Goal: Task Accomplishment & Management: Manage account settings

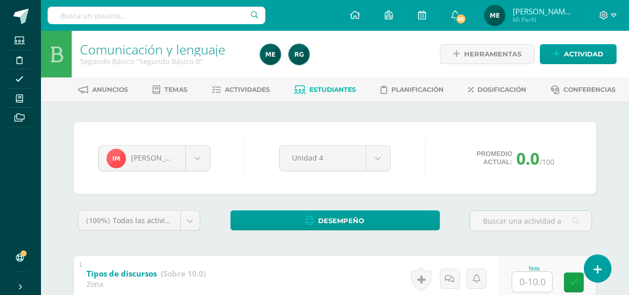
click at [543, 24] on span "Mi Perfil" at bounding box center [543, 19] width 61 height 9
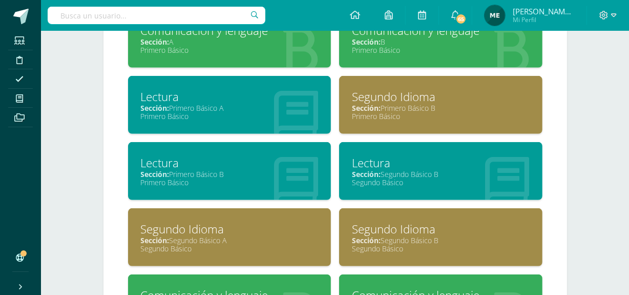
scroll to position [504, 0]
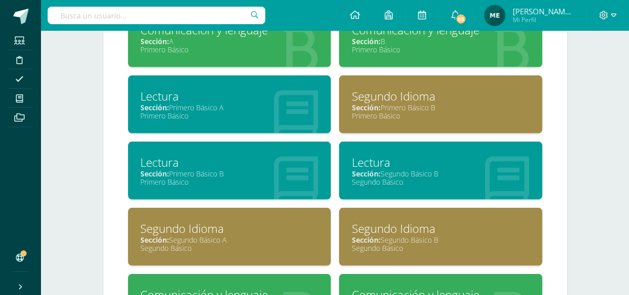
click at [250, 169] on div "Sección: Primero Básico B" at bounding box center [230, 174] width 178 height 10
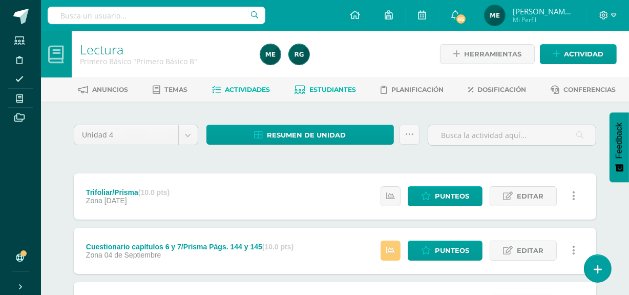
click at [341, 89] on span "Estudiantes" at bounding box center [333, 90] width 47 height 8
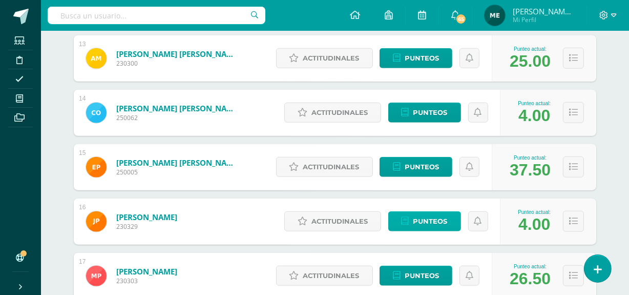
scroll to position [840, 0]
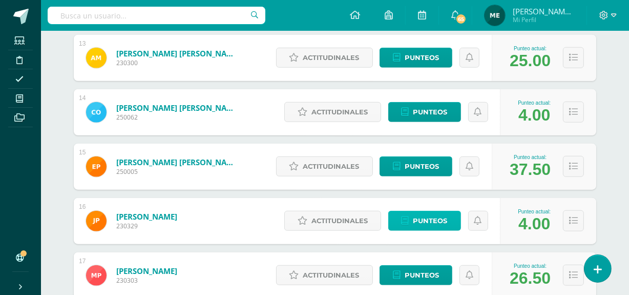
click at [438, 222] on span "Punteos" at bounding box center [431, 220] width 34 height 19
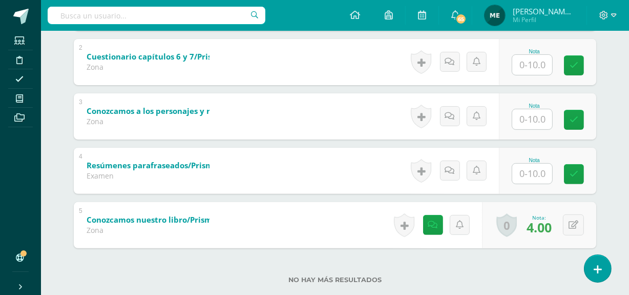
scroll to position [272, 0]
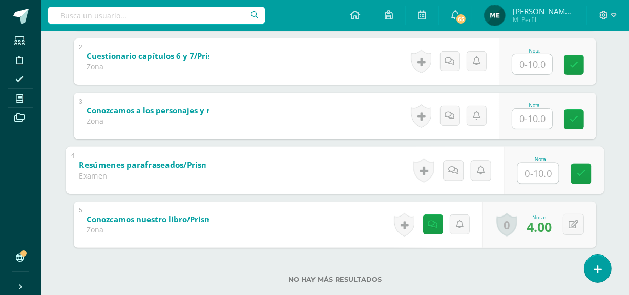
click at [540, 171] on input "text" at bounding box center [538, 172] width 41 height 20
type input "0"
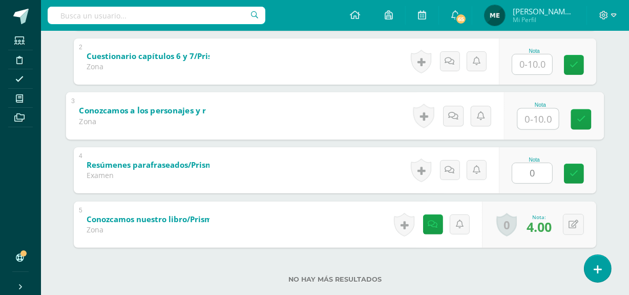
click at [540, 122] on input "text" at bounding box center [538, 118] width 41 height 20
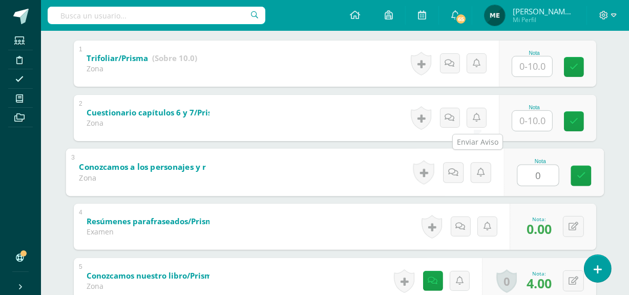
scroll to position [215, 0]
type input "0"
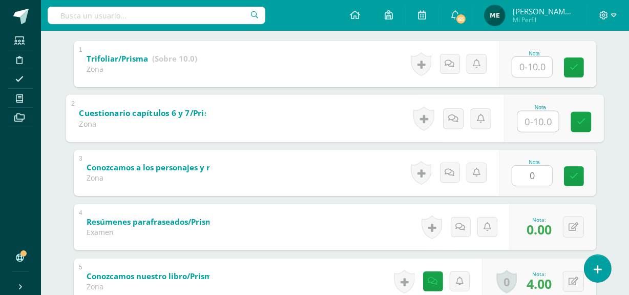
click at [533, 120] on input "text" at bounding box center [538, 121] width 41 height 20
type input "0"
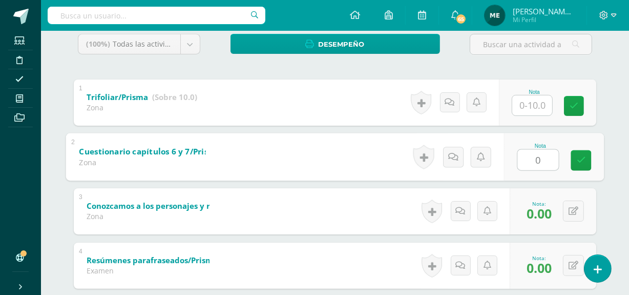
scroll to position [175, 0]
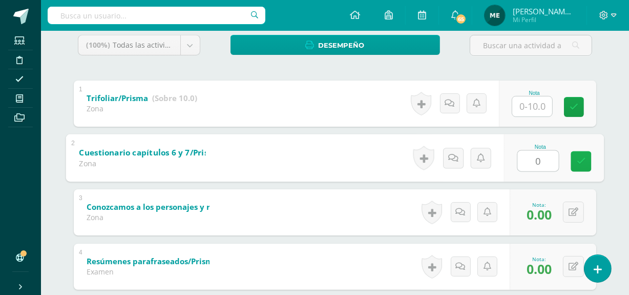
click at [584, 161] on icon at bounding box center [581, 161] width 9 height 9
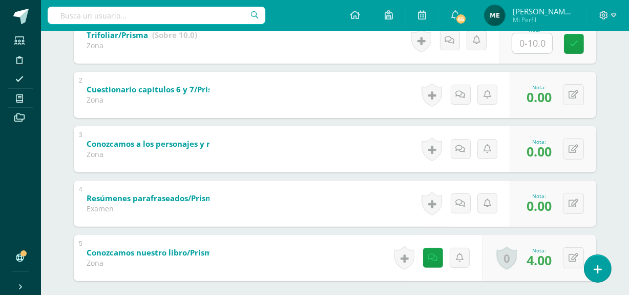
scroll to position [0, 0]
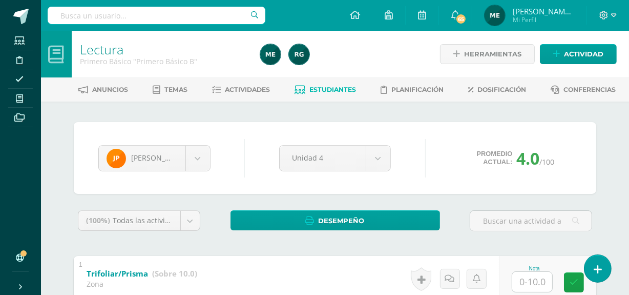
click at [556, 8] on span "[PERSON_NAME] de los Angeles" at bounding box center [543, 11] width 61 height 10
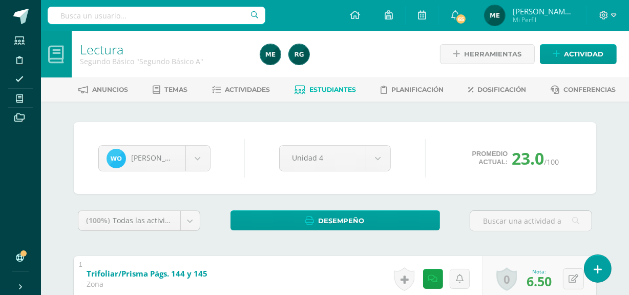
click at [556, 12] on span "[PERSON_NAME] de los Angeles" at bounding box center [543, 11] width 61 height 10
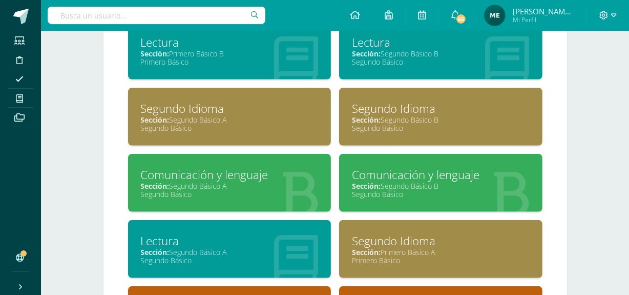
scroll to position [624, 0]
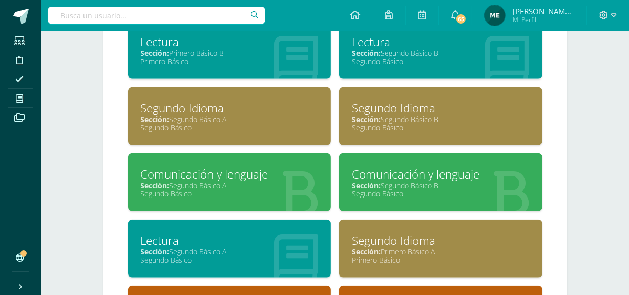
click at [257, 189] on div "Segundo Básico" at bounding box center [230, 194] width 178 height 10
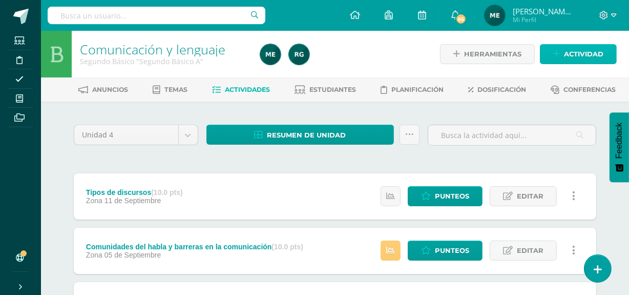
click at [589, 51] on span "Actividad" at bounding box center [583, 54] width 39 height 19
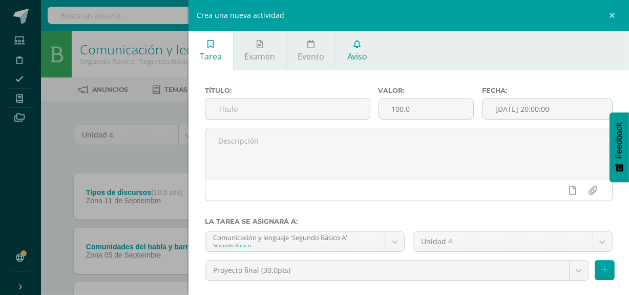
click at [361, 51] on span "Aviso" at bounding box center [357, 56] width 20 height 11
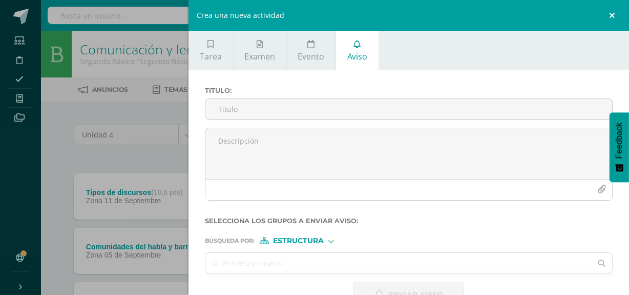
click at [613, 12] on link at bounding box center [613, 15] width 31 height 31
